Goal: Task Accomplishment & Management: Use online tool/utility

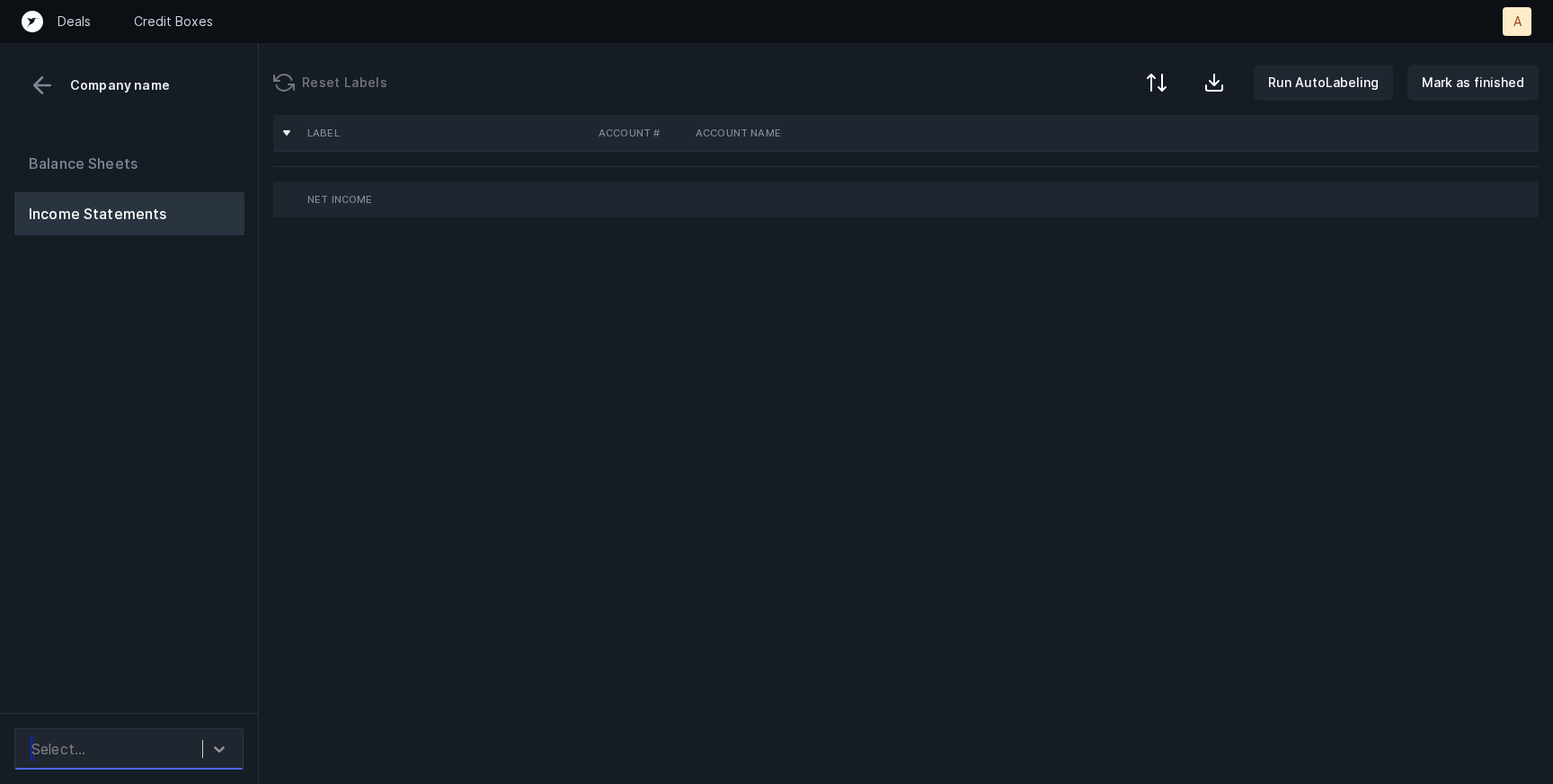
click at [226, 751] on icon at bounding box center [219, 749] width 18 height 18
click at [316, 678] on div "Label Account # Account Name Net Income" at bounding box center [906, 449] width 1294 height 669
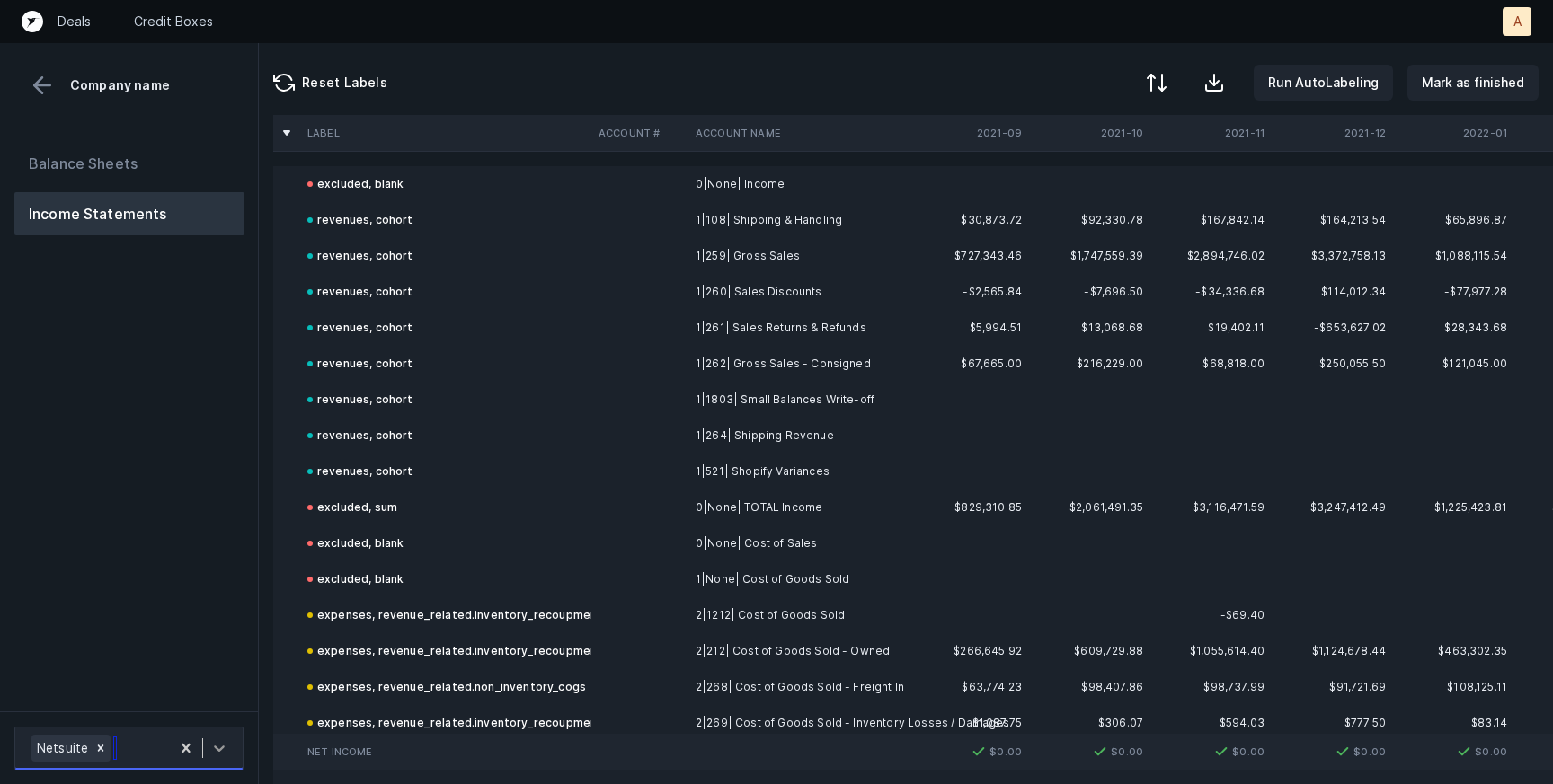
click at [224, 754] on icon at bounding box center [219, 748] width 18 height 18
click at [211, 626] on div "Balance Sheets Income Statements" at bounding box center [130, 419] width 259 height 584
click at [254, 513] on div "Balance Sheets Income Statements" at bounding box center [130, 419] width 259 height 584
